Goal: Information Seeking & Learning: Understand process/instructions

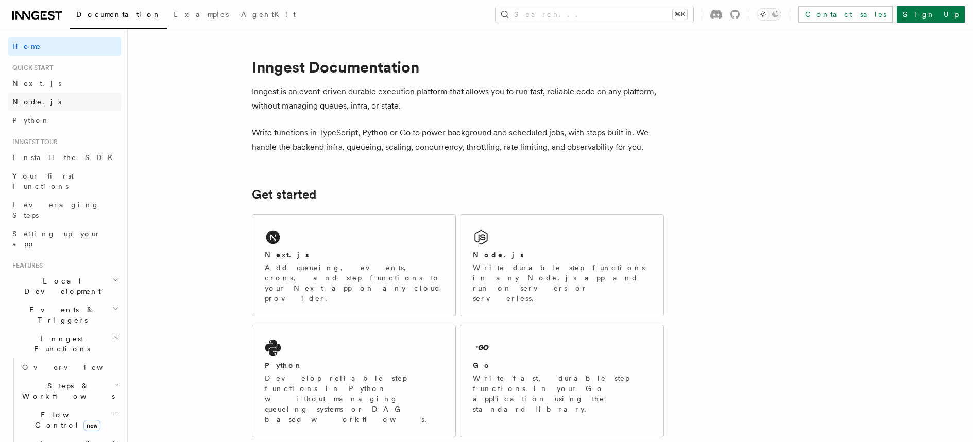
click at [33, 100] on span "Node.js" at bounding box center [36, 102] width 49 height 8
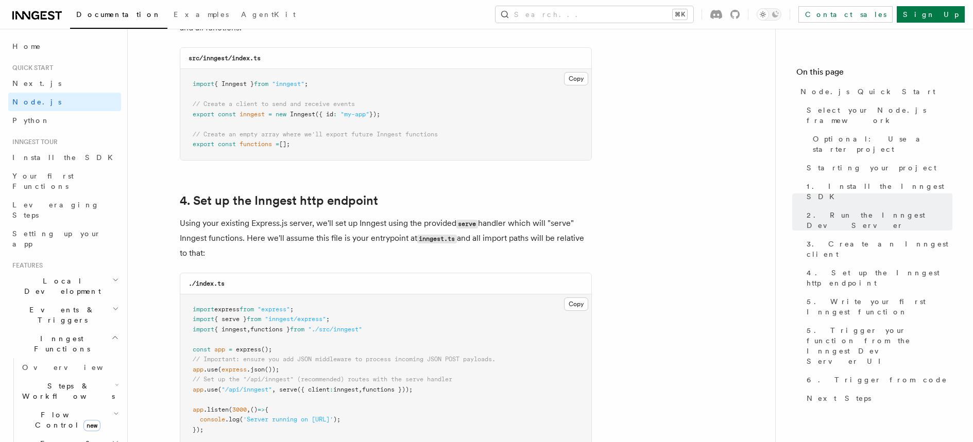
scroll to position [1642, 0]
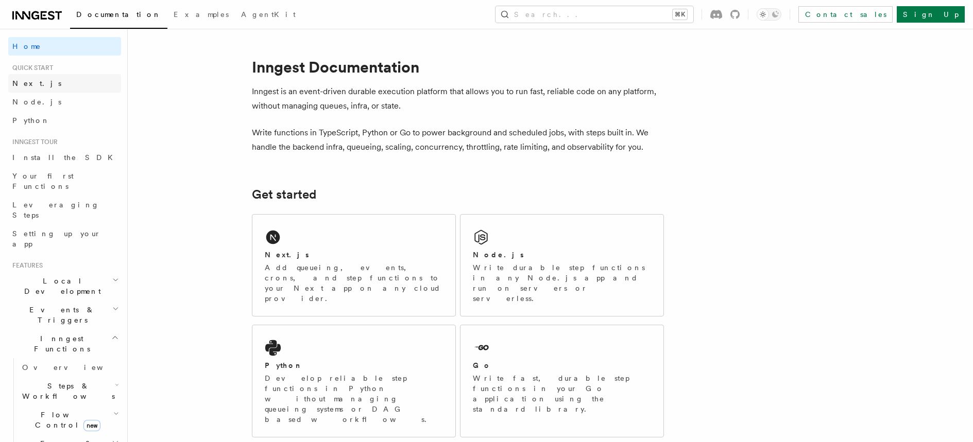
click at [30, 85] on span "Next.js" at bounding box center [36, 83] width 49 height 8
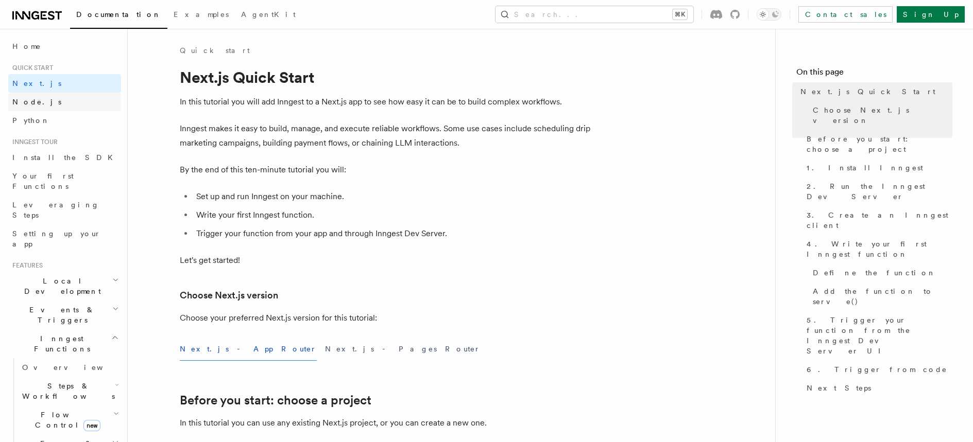
click at [27, 103] on span "Node.js" at bounding box center [36, 102] width 49 height 8
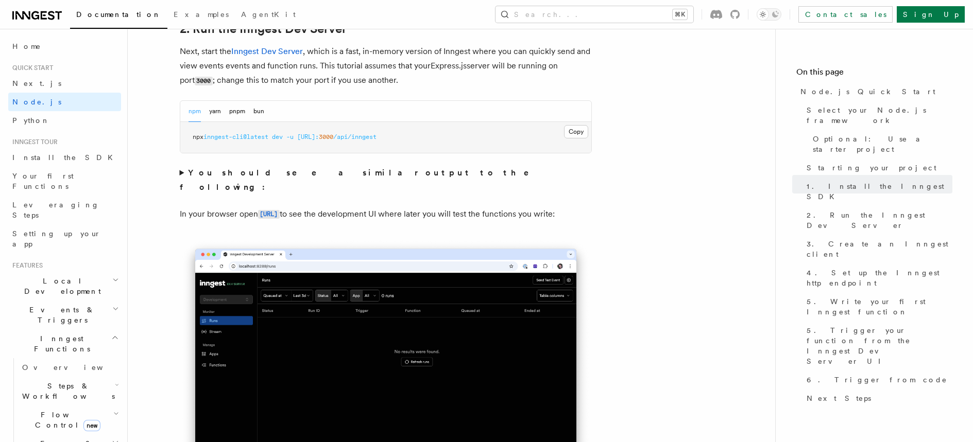
scroll to position [881, 0]
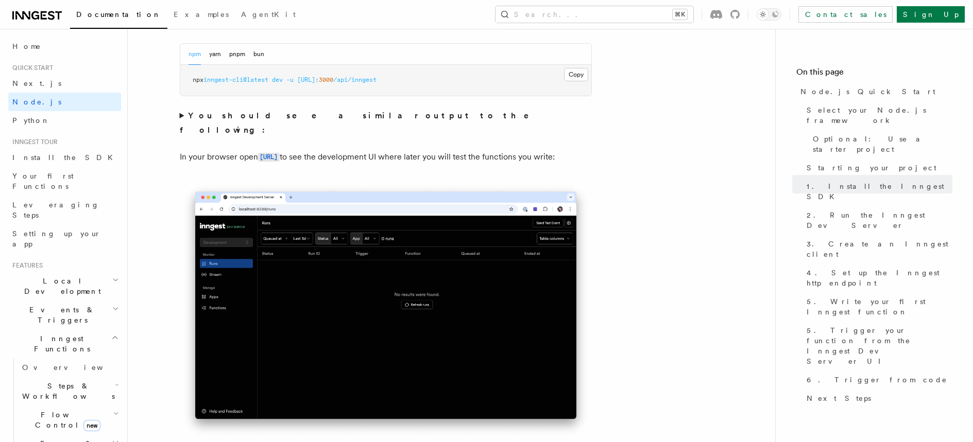
click at [739, 15] on icon at bounding box center [734, 14] width 9 height 9
